Goal: Find specific page/section: Find specific page/section

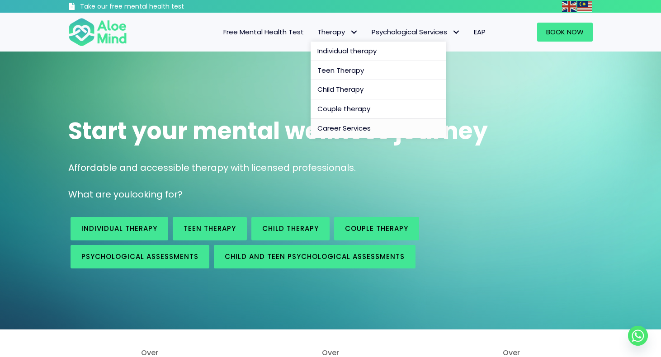
click at [353, 123] on span "Career Services" at bounding box center [343, 127] width 53 height 9
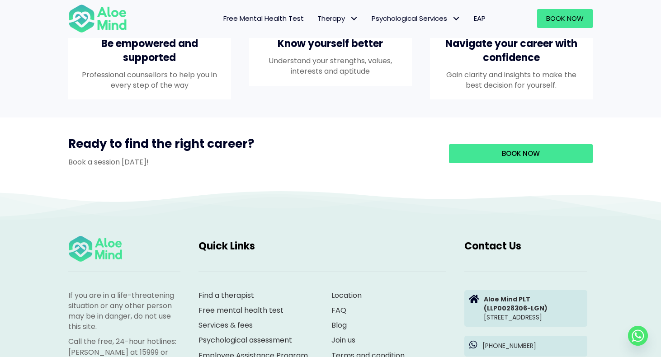
scroll to position [897, 0]
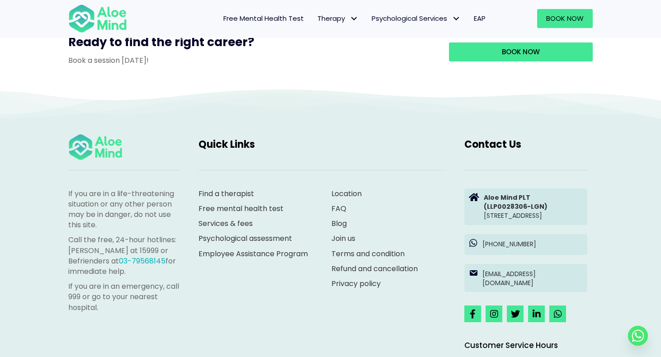
click at [342, 244] on link "Join us" at bounding box center [343, 238] width 24 height 10
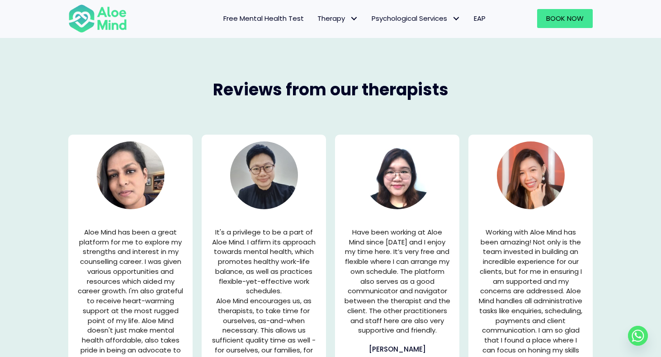
scroll to position [1546, 0]
